Goal: Transaction & Acquisition: Purchase product/service

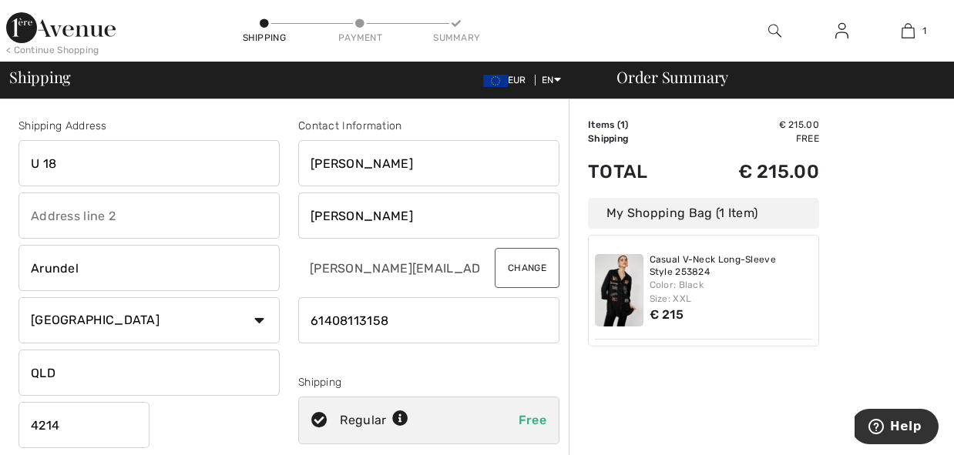
click at [34, 216] on input "text" at bounding box center [148, 216] width 261 height 46
type input "Amsonia Court"
click at [90, 318] on select "Country Canada United States Afghanistan Aland Islands Albania Algeria American…" at bounding box center [148, 320] width 261 height 46
click at [18, 297] on select "Country Canada United States Afghanistan Aland Islands Albania Algeria American…" at bounding box center [148, 320] width 261 height 46
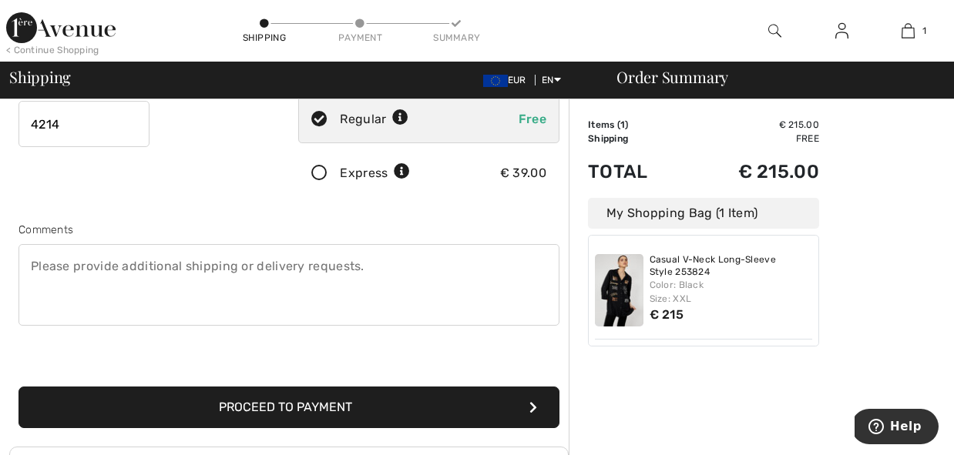
scroll to position [302, 0]
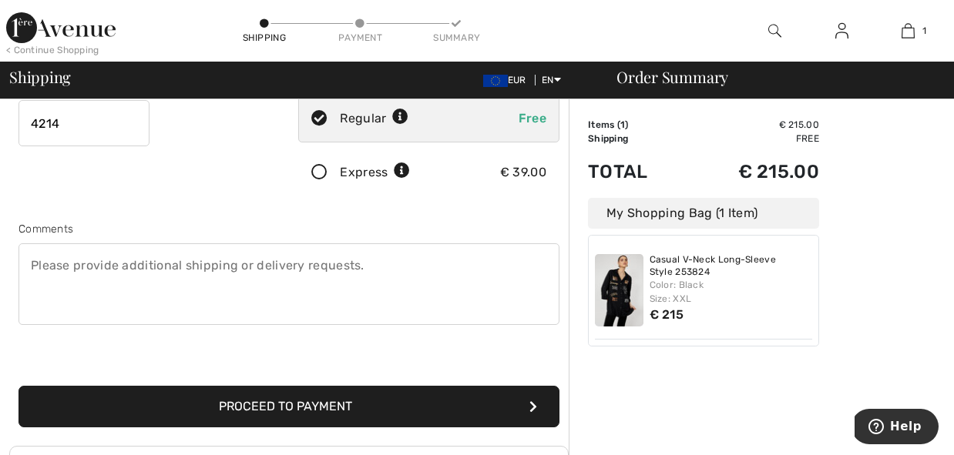
click at [41, 266] on textarea at bounding box center [288, 285] width 541 height 82
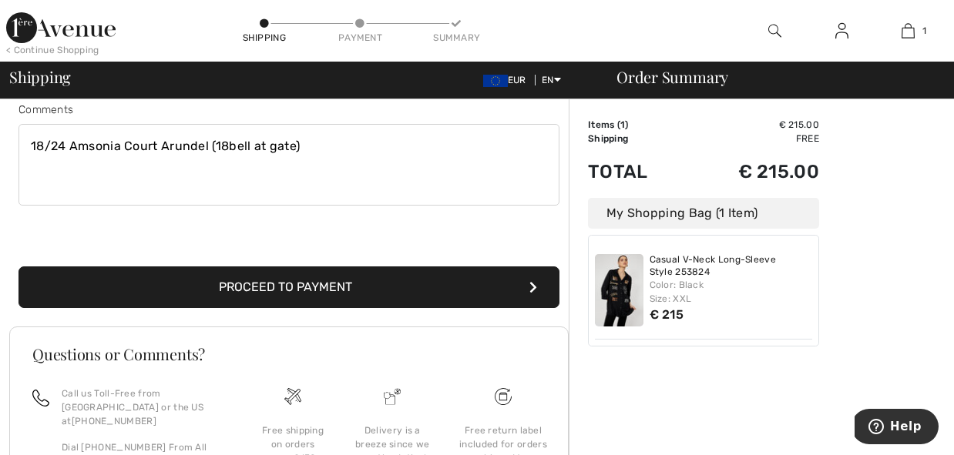
scroll to position [428, 0]
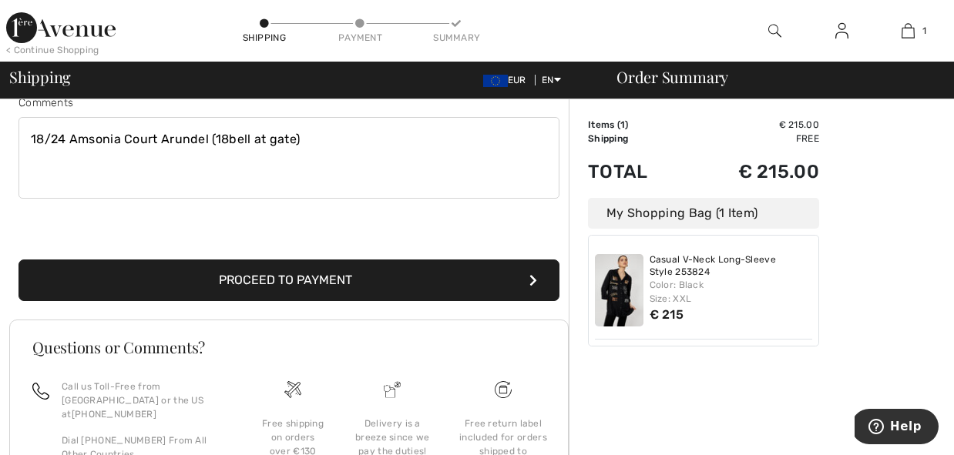
type textarea "18/24 Amsonia Court Arundel (18bell at gate)"
click at [311, 279] on button "Proceed to Payment" at bounding box center [288, 281] width 541 height 42
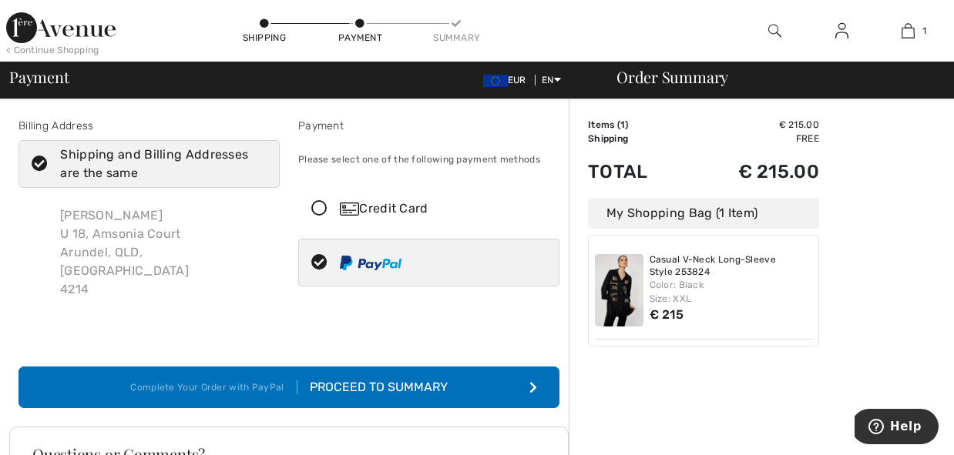
click at [393, 378] on div "Proceed to Summary" at bounding box center [372, 387] width 150 height 18
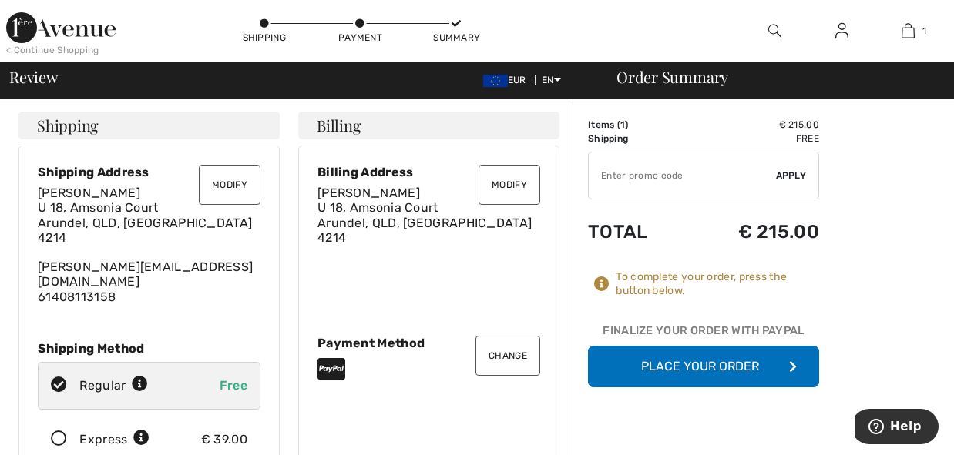
click at [722, 365] on button "Place Your Order" at bounding box center [703, 367] width 231 height 42
